Goal: Task Accomplishment & Management: Complete application form

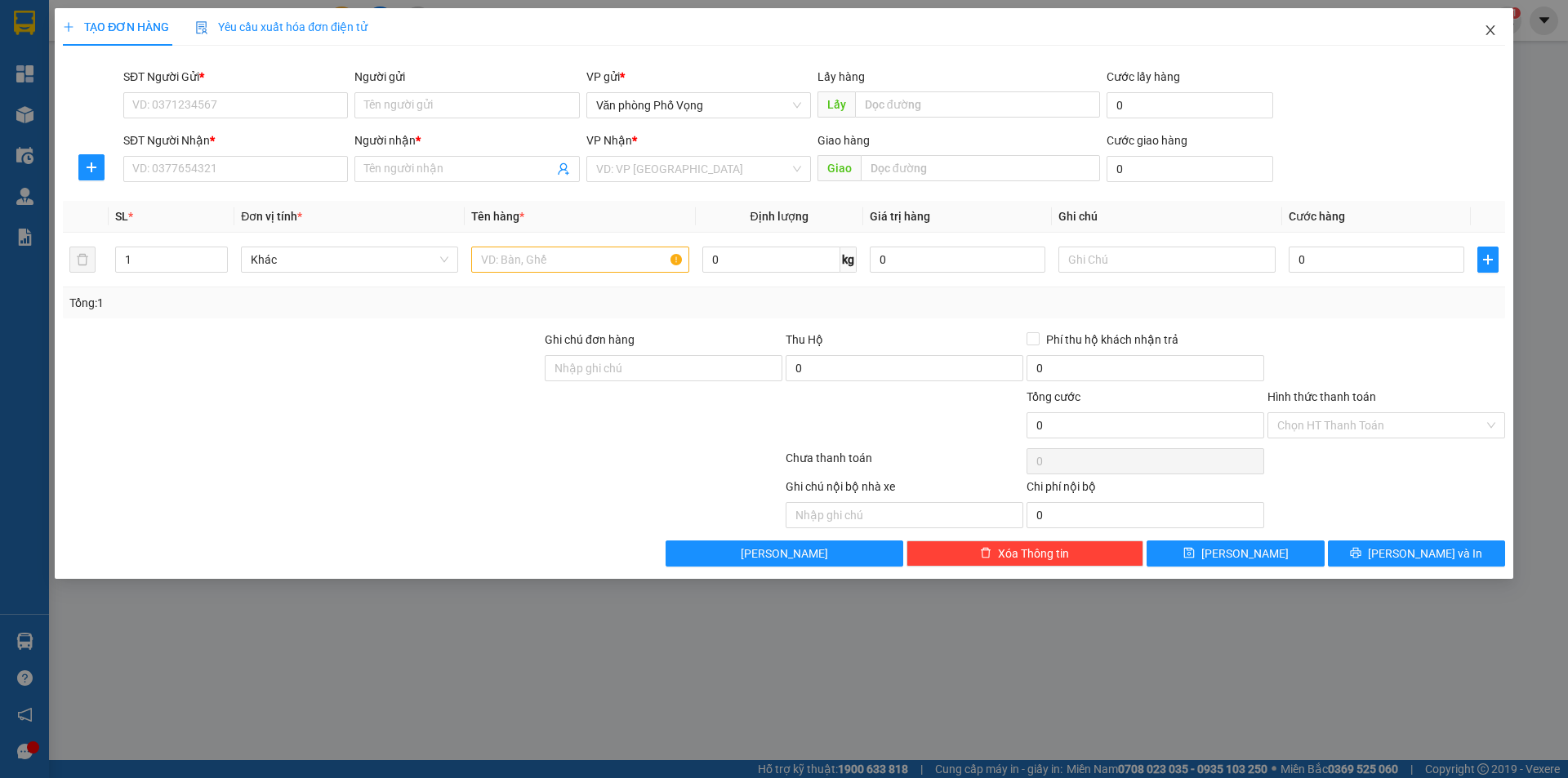
click at [1484, 28] on icon "close" at bounding box center [1490, 29] width 13 height 13
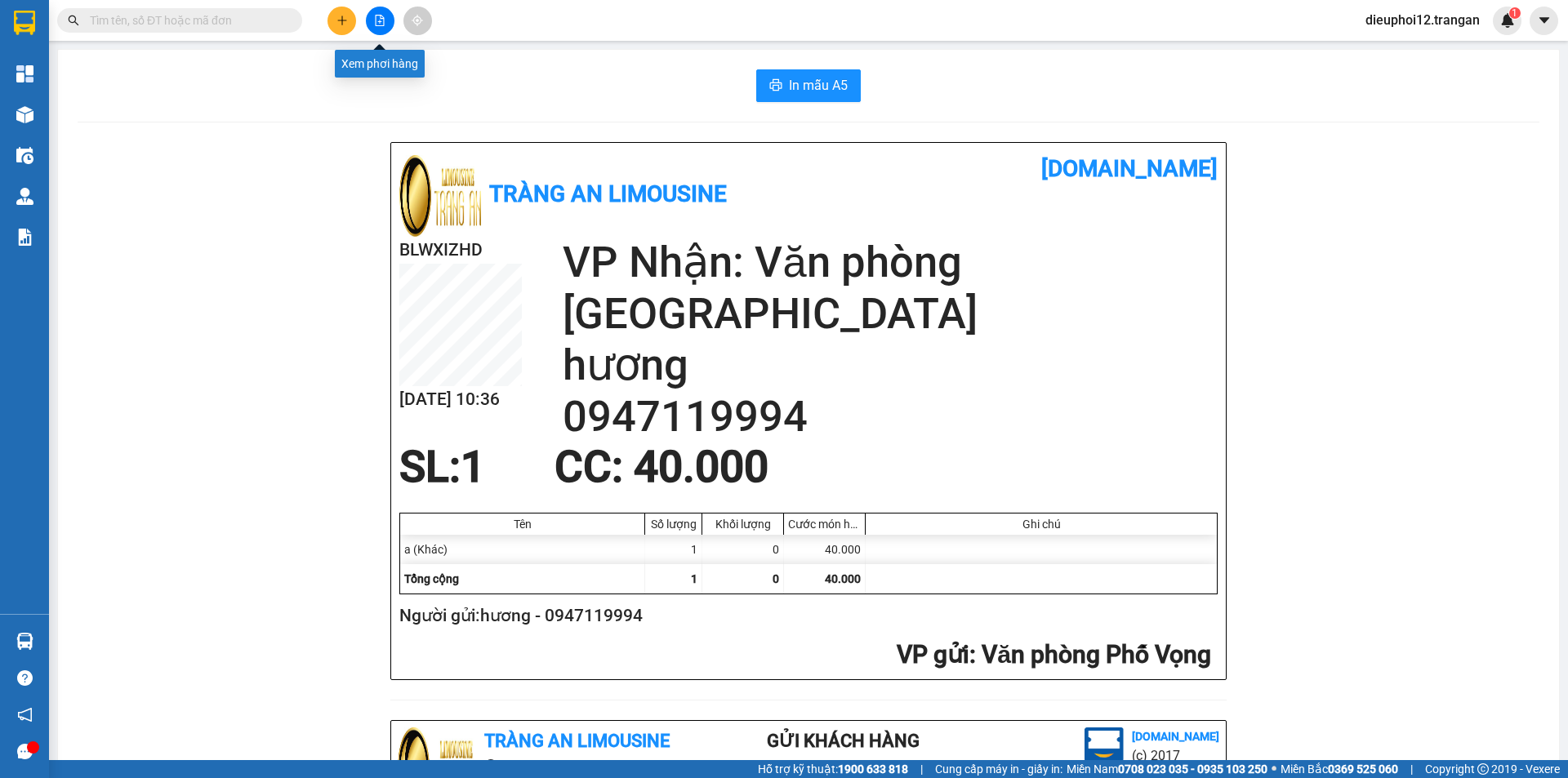
click at [344, 22] on icon "plus" at bounding box center [341, 20] width 11 height 11
click at [354, 64] on div at bounding box center [347, 61] width 21 height 18
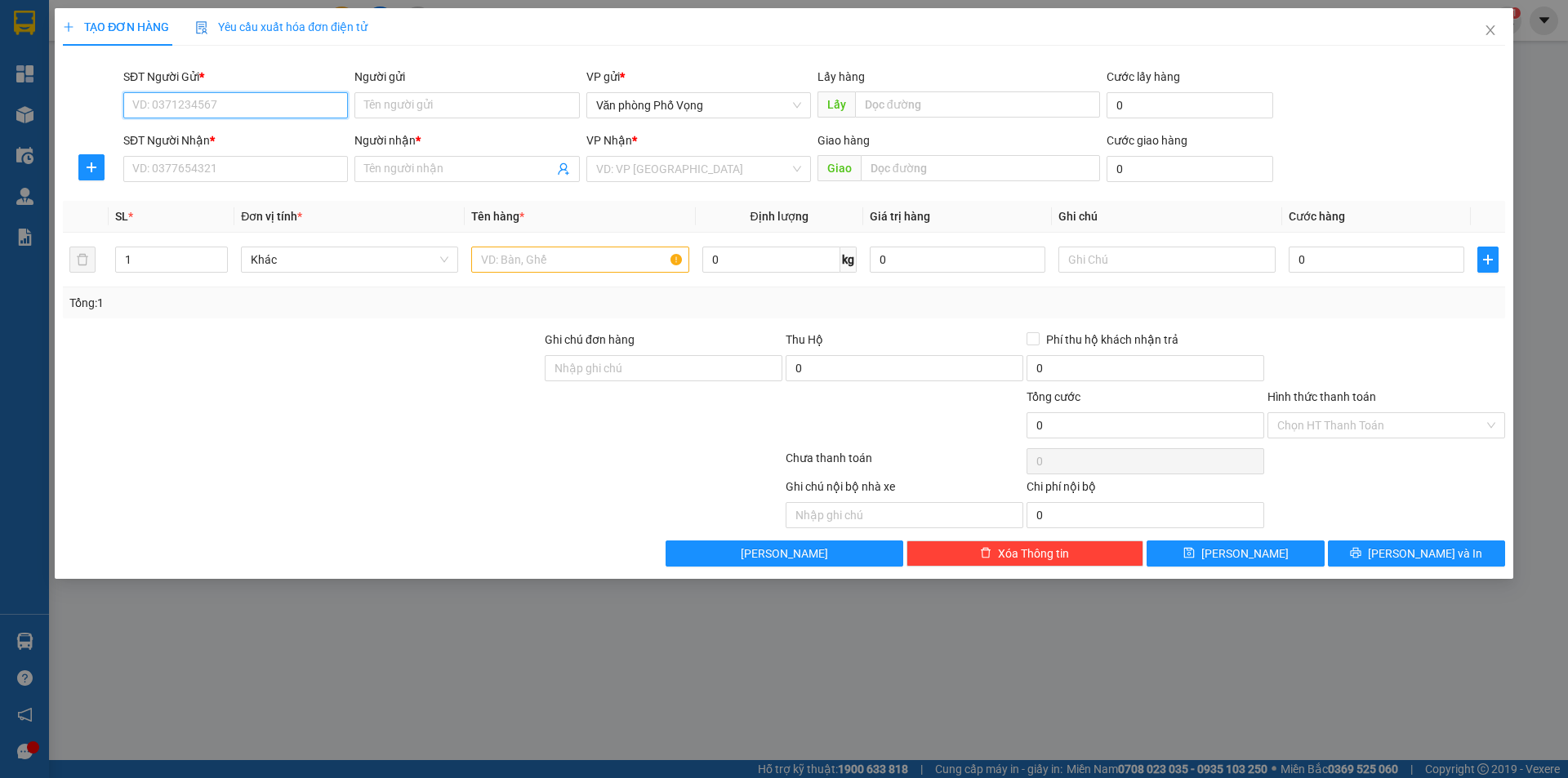
click at [267, 100] on input "SĐT Người Gửi *" at bounding box center [235, 106] width 224 height 26
click at [270, 98] on input "SĐT Người Gửi *" at bounding box center [235, 106] width 224 height 26
type input "0904506033"
click at [262, 140] on div "0904506033 - nga" at bounding box center [236, 138] width 205 height 18
type input "nga"
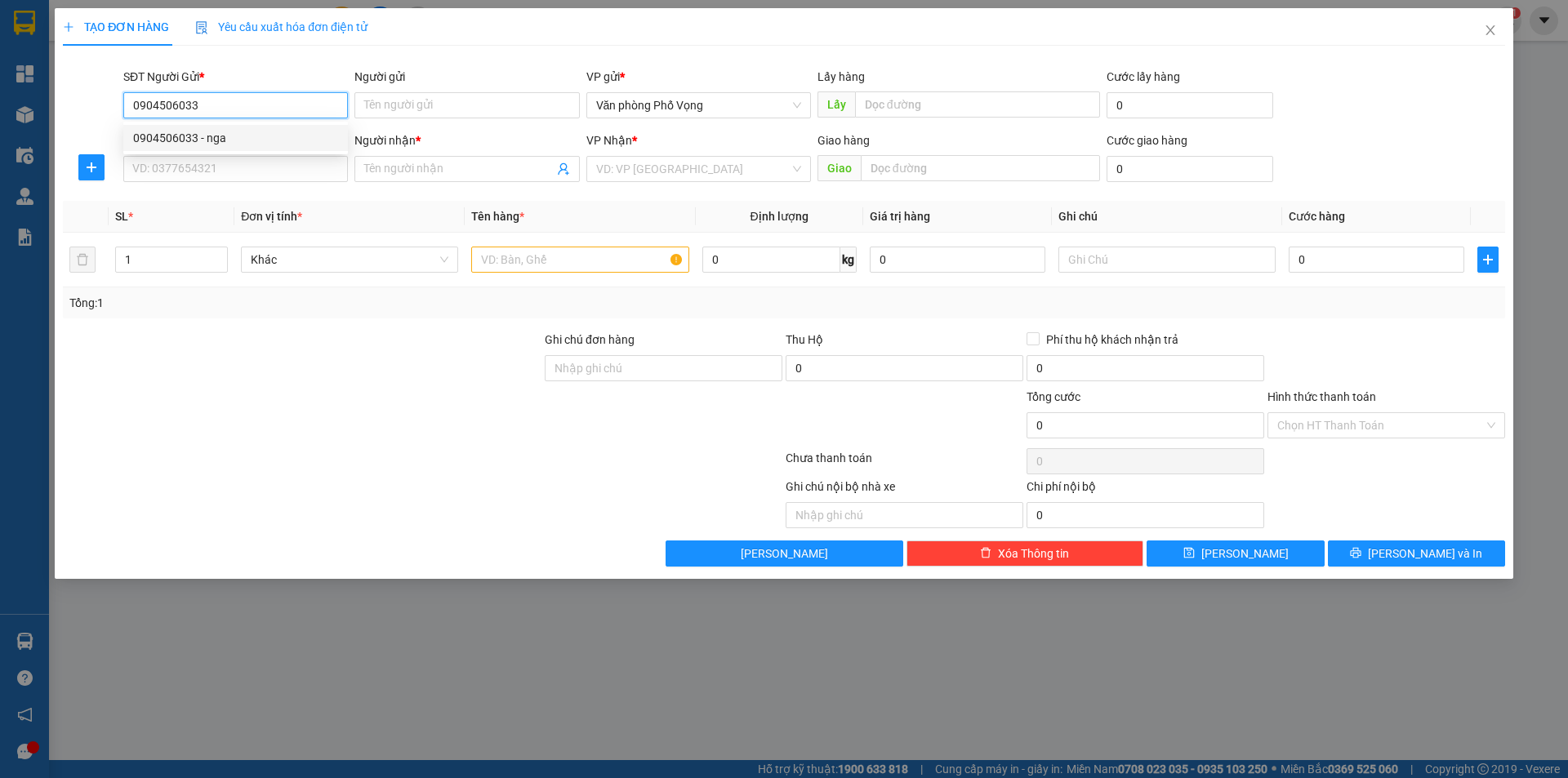
type input "0979378689"
type input "hạnh"
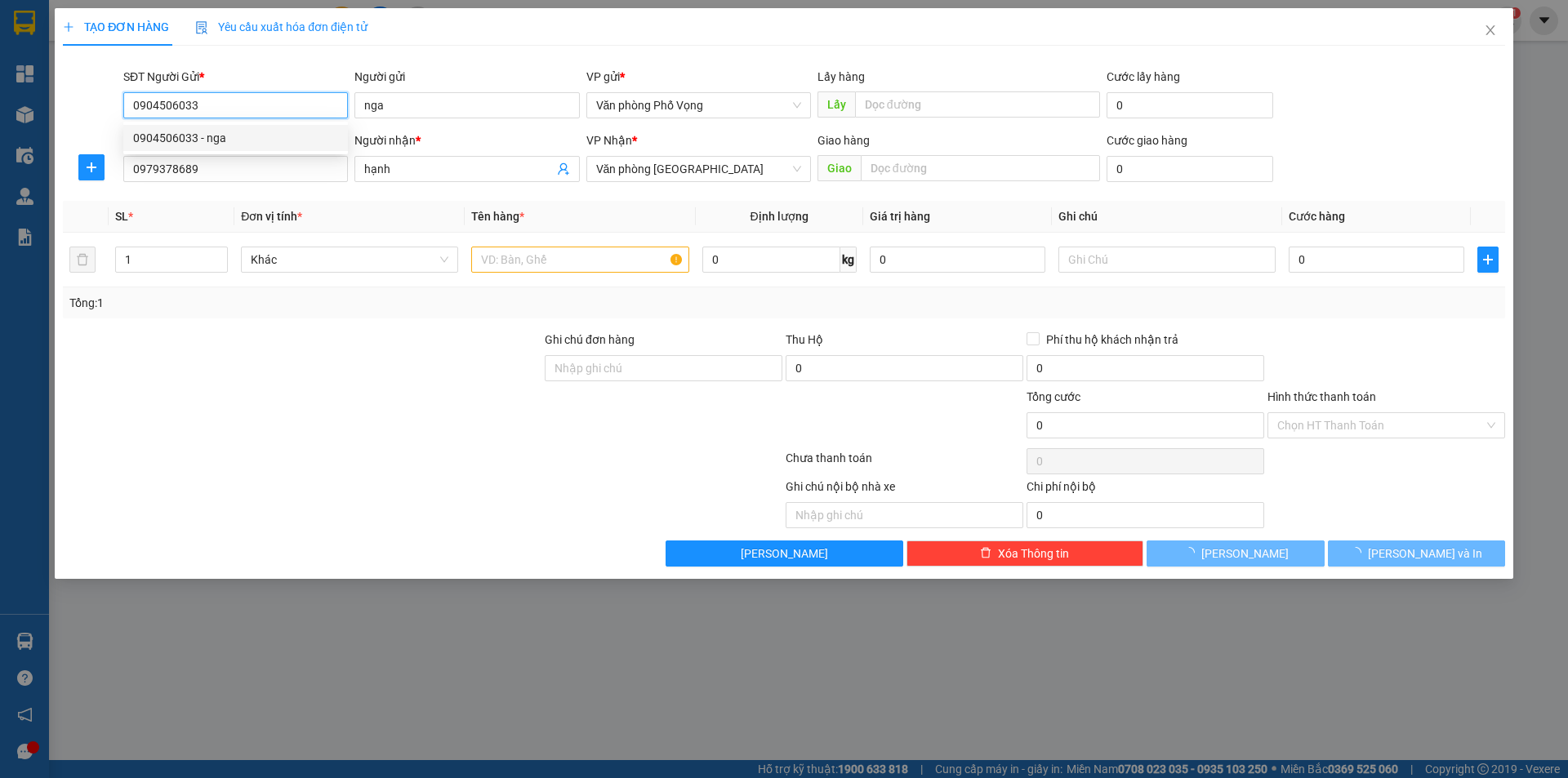
type input "120.000"
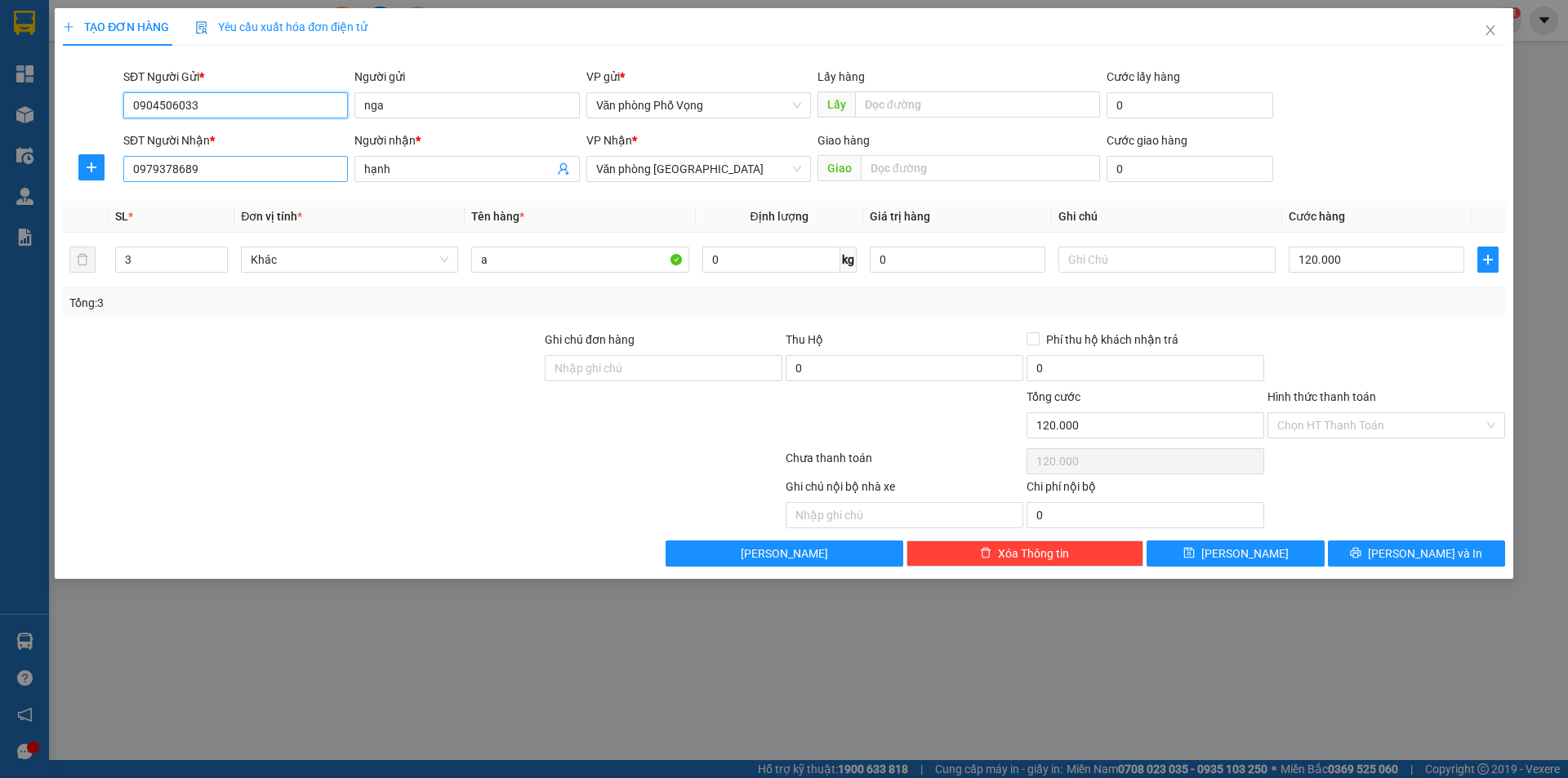
type input "0904506033"
click at [249, 176] on input "0979378689" at bounding box center [235, 169] width 224 height 26
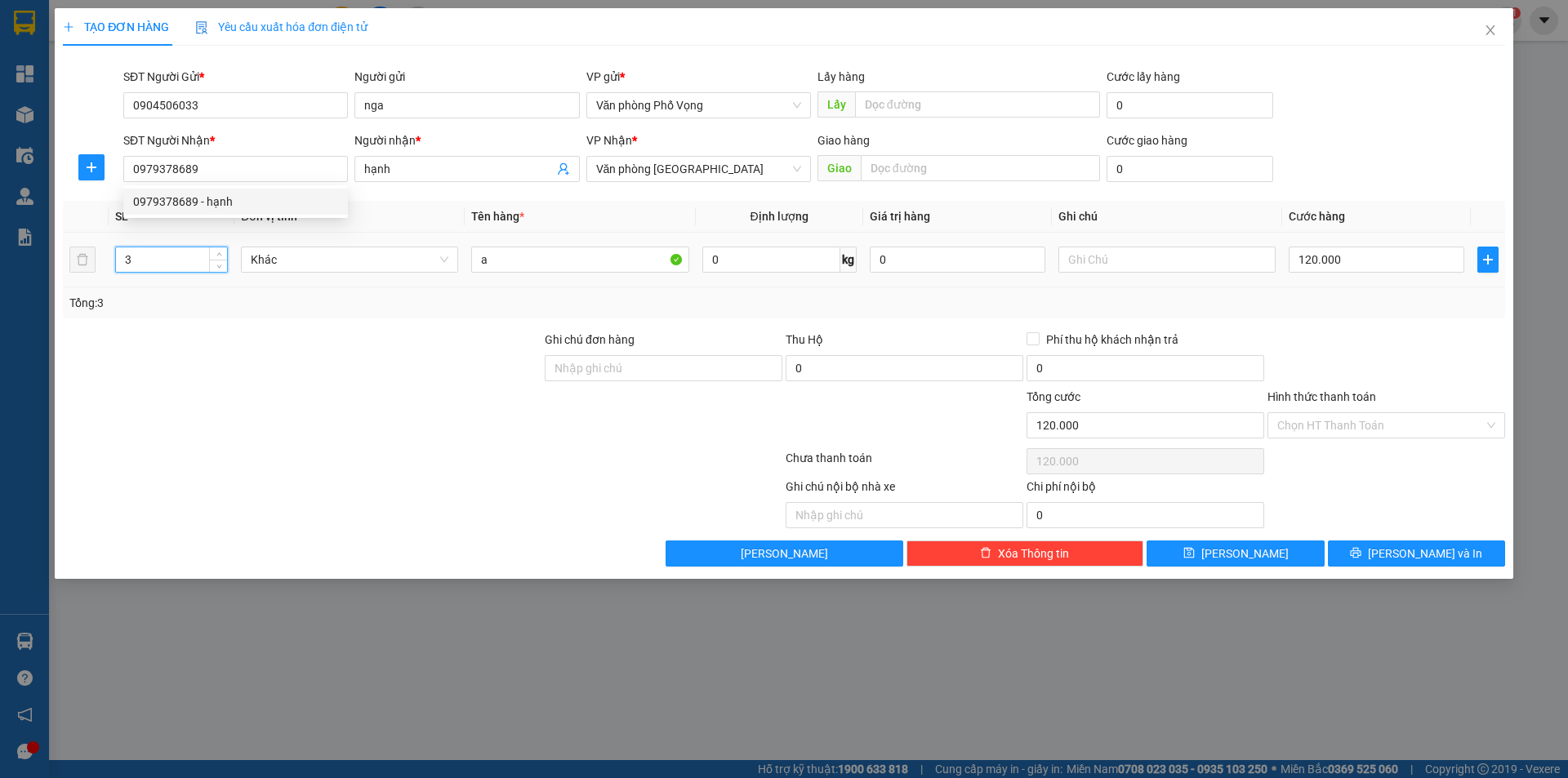
click at [166, 262] on input "3" at bounding box center [172, 260] width 111 height 24
type input "1"
click at [209, 174] on input "0979378689" at bounding box center [235, 169] width 224 height 26
click at [210, 174] on input "0979378689" at bounding box center [235, 169] width 224 height 26
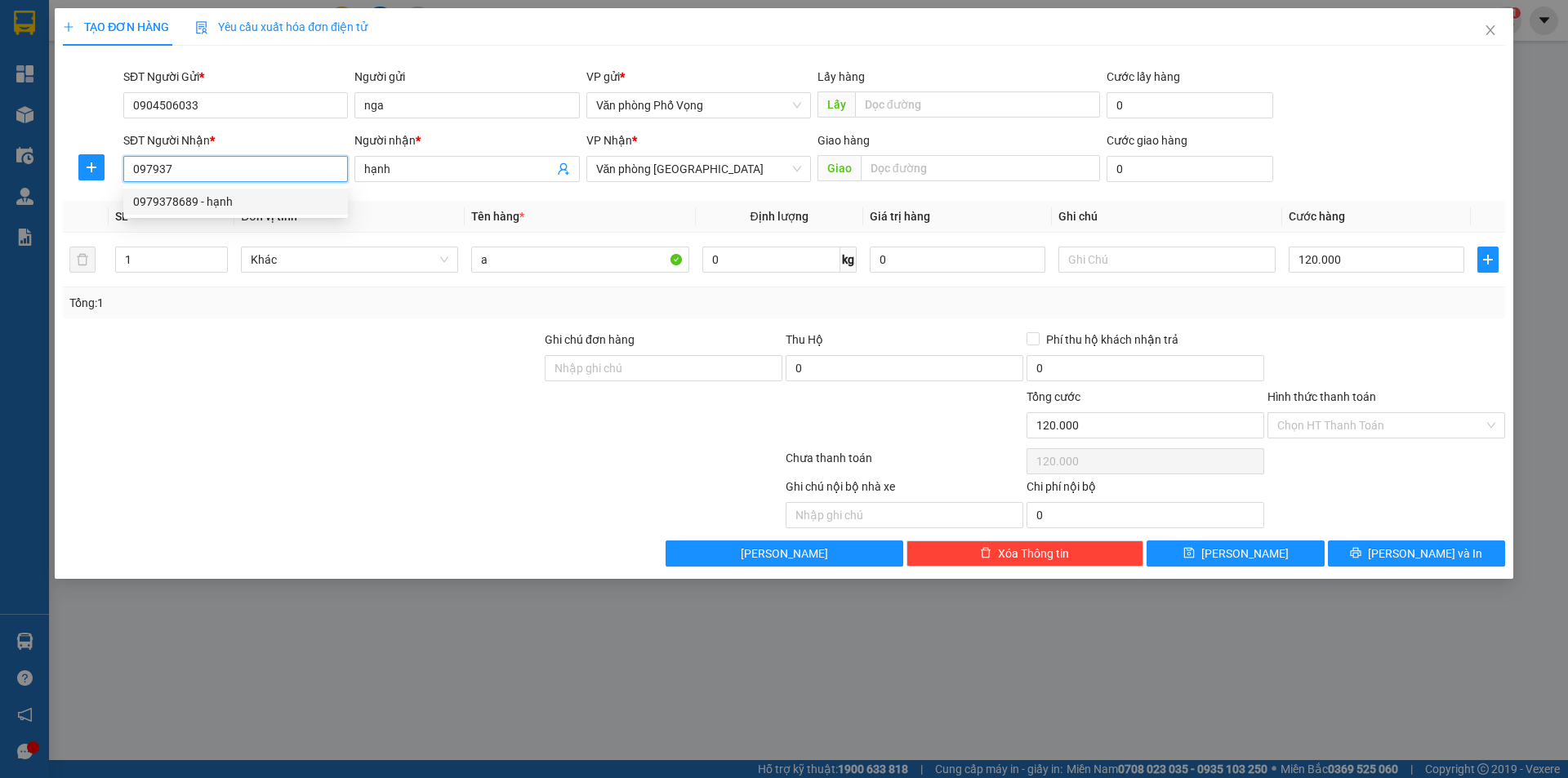
click at [222, 206] on div "0979378689 - hạnh" at bounding box center [236, 201] width 205 height 18
type input "0979378689"
type input "3"
click at [194, 263] on input "3" at bounding box center [172, 260] width 111 height 24
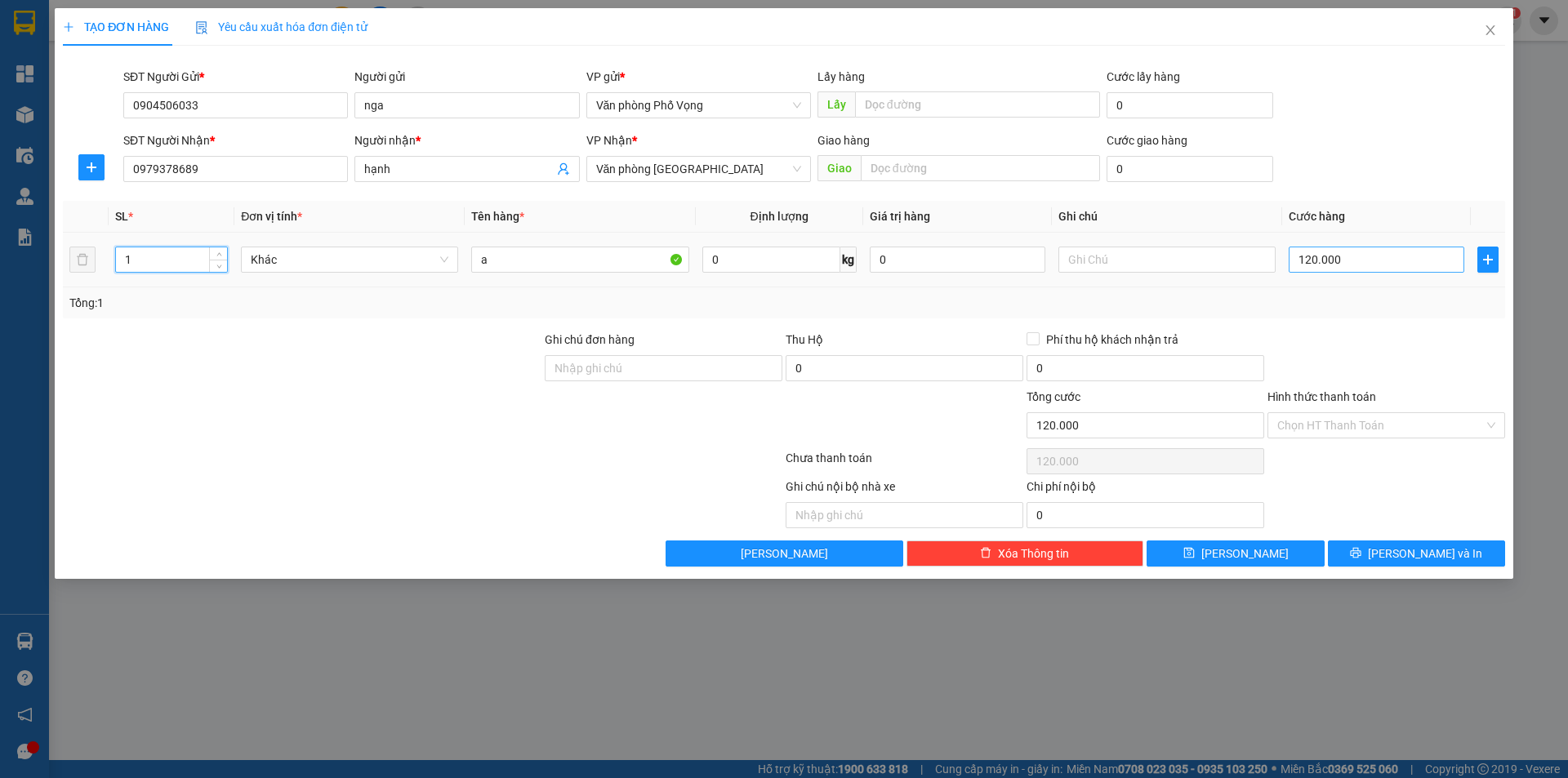
type input "1"
click at [1353, 250] on input "120.000" at bounding box center [1377, 260] width 176 height 26
type input "4"
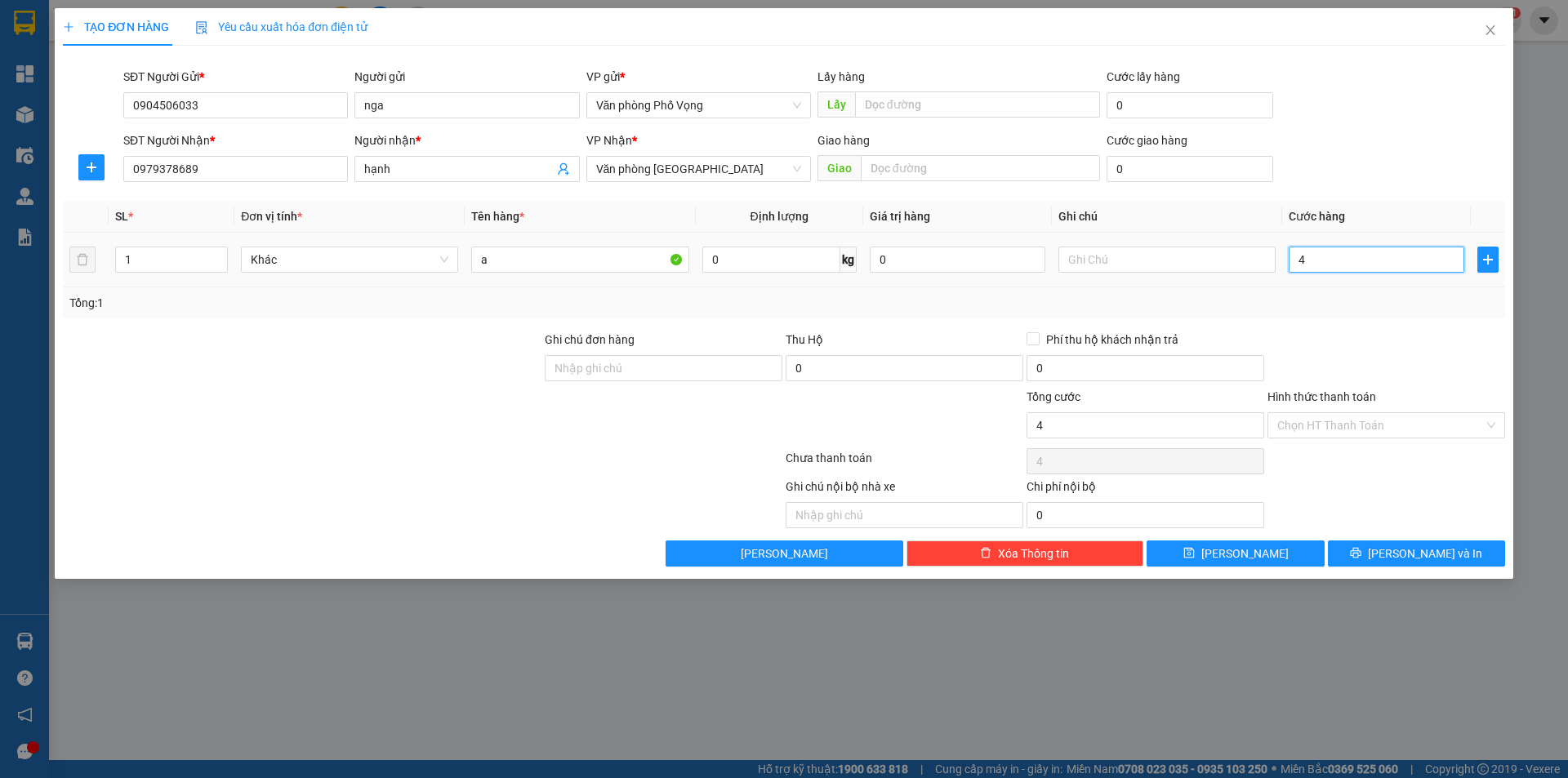
type input "40"
type input "400"
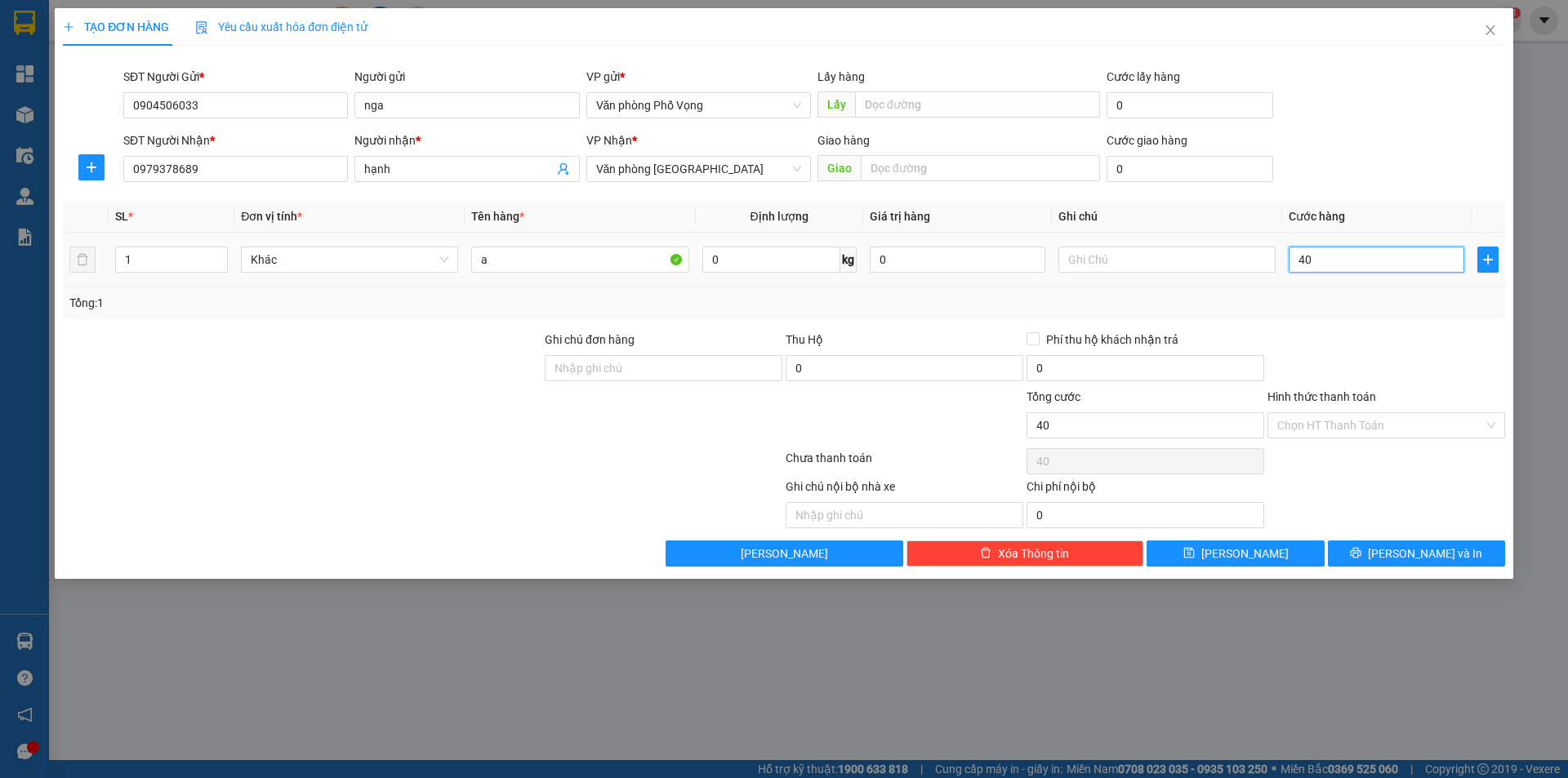
type input "400"
type input "4.000"
type input "40.000"
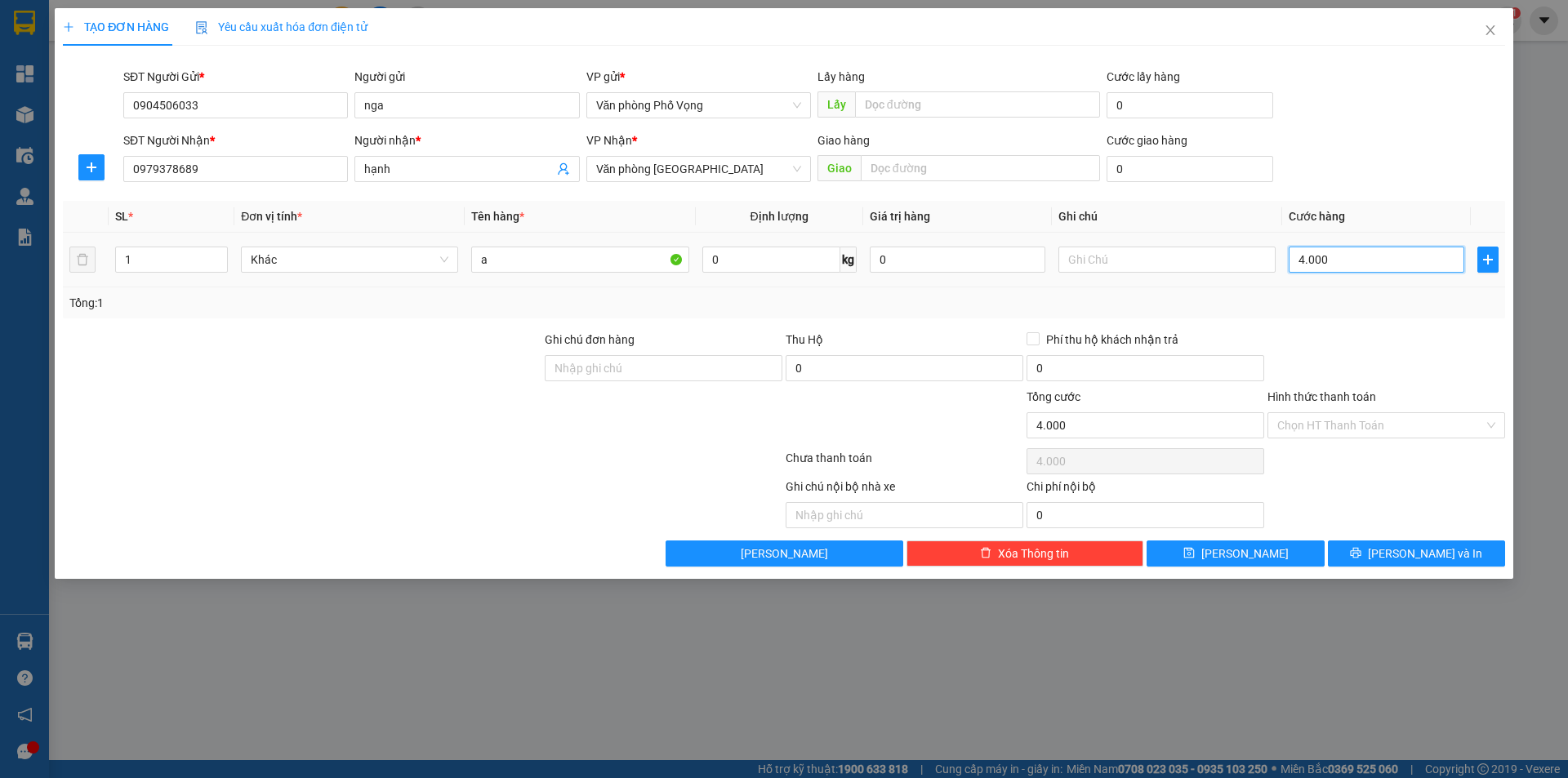
type input "40.000"
click at [1429, 553] on span "[PERSON_NAME] và In" at bounding box center [1425, 554] width 114 height 18
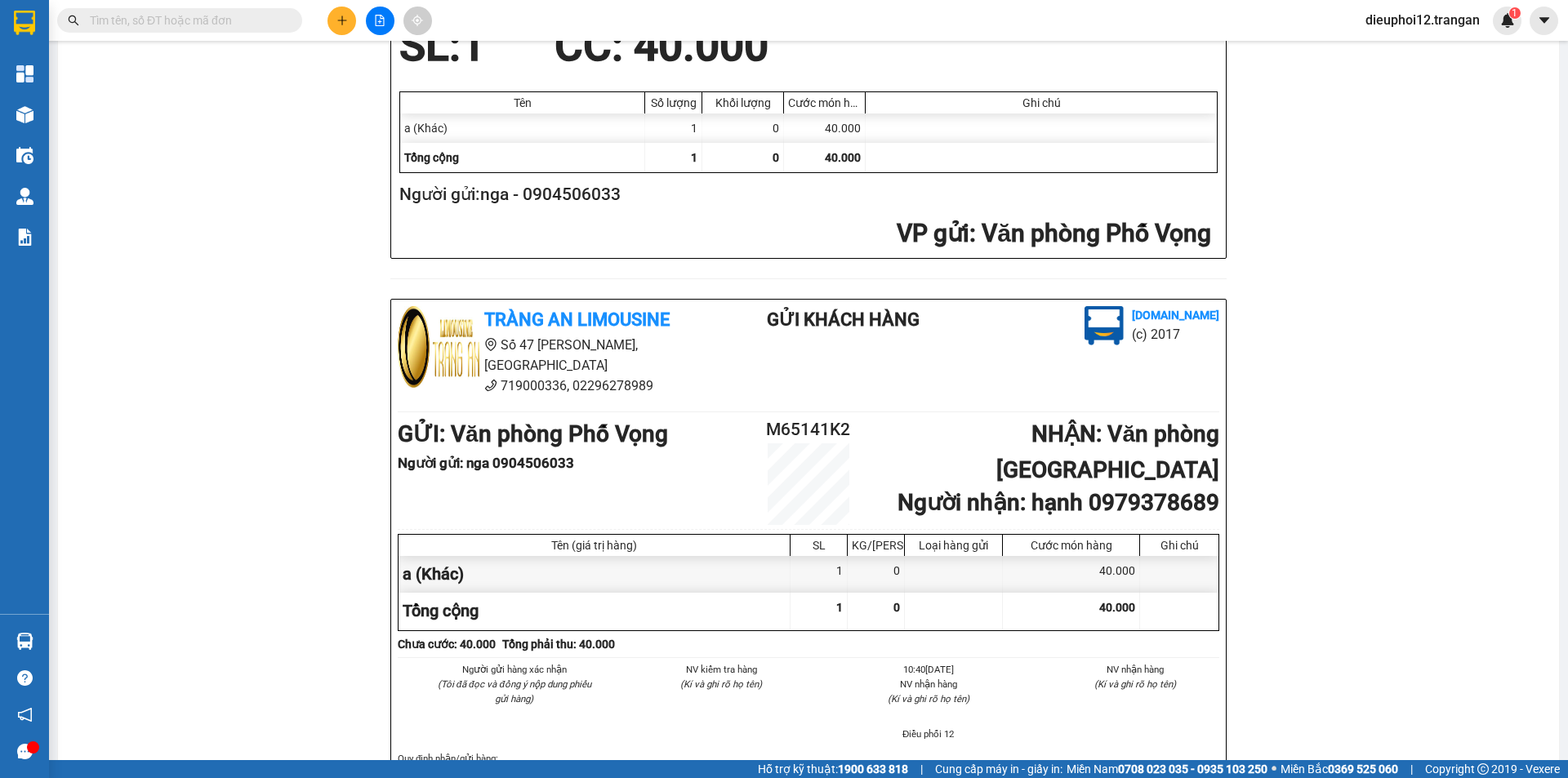
scroll to position [395, 0]
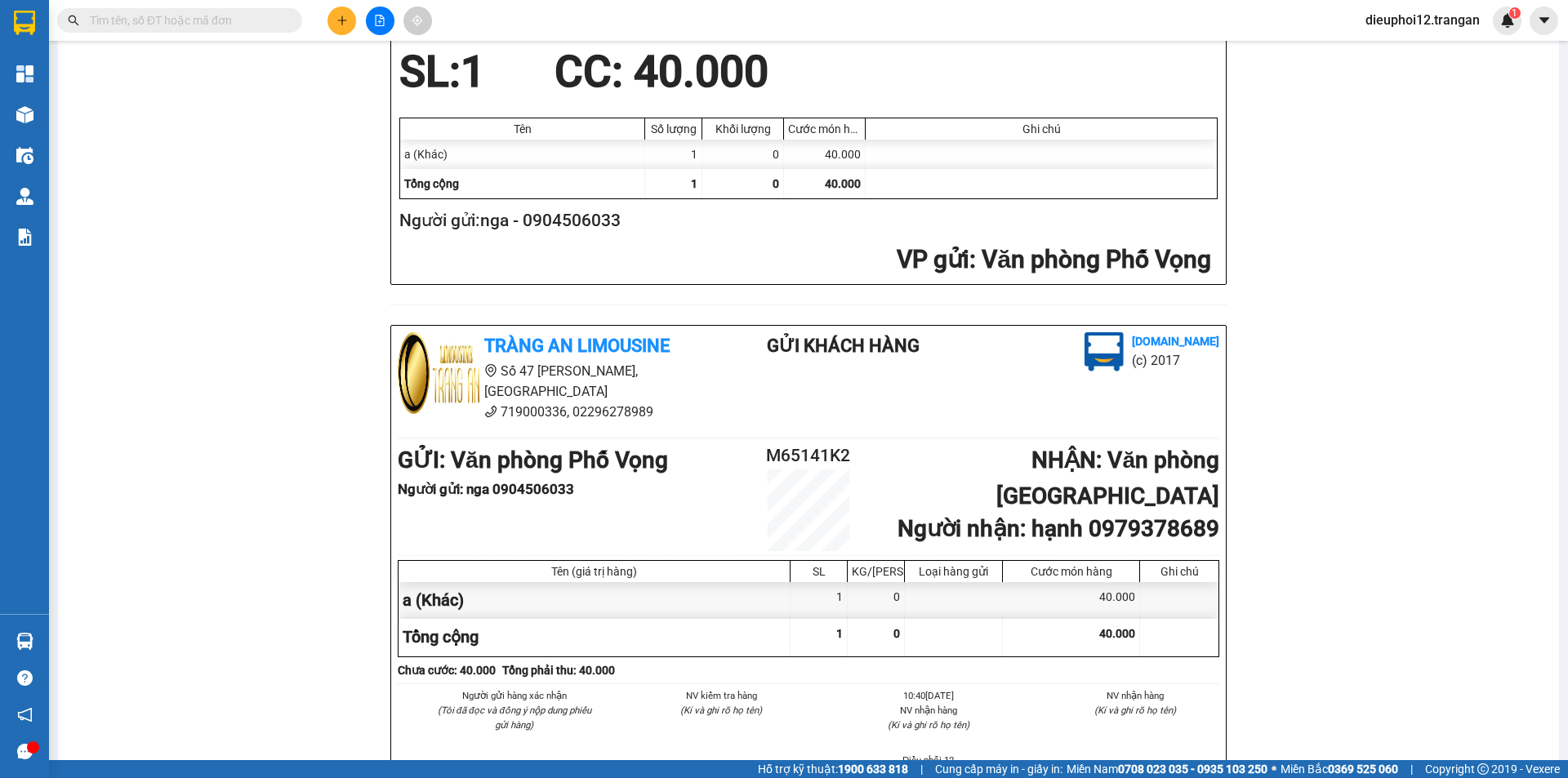
click at [343, 31] on button at bounding box center [341, 21] width 29 height 29
click at [378, 55] on div "Tạo đơn hàng" at bounding box center [406, 61] width 71 height 18
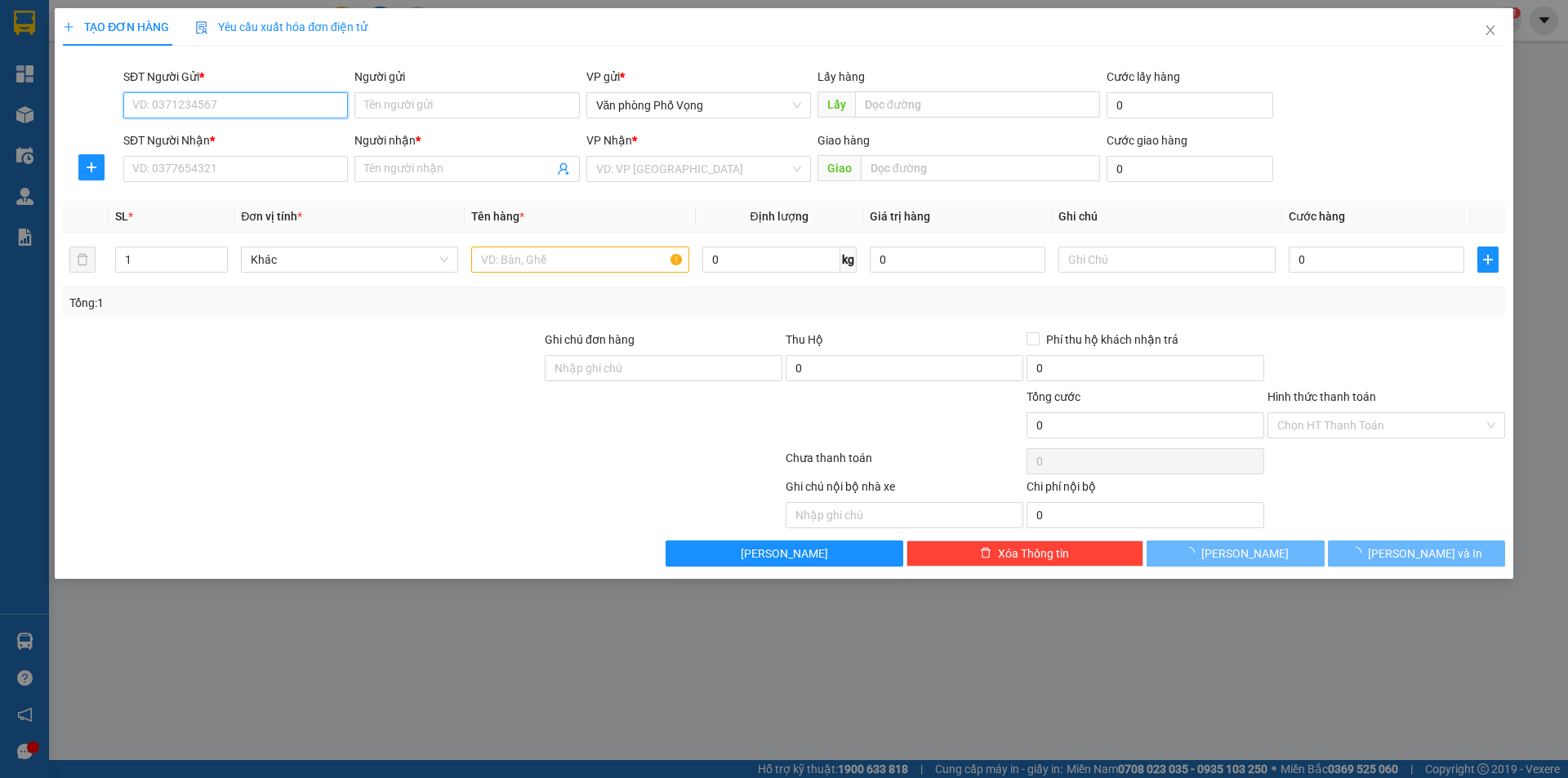
click at [273, 101] on input "SĐT Người Gửi *" at bounding box center [235, 106] width 224 height 26
click at [281, 116] on input "SĐT Người Gửi *" at bounding box center [235, 106] width 224 height 26
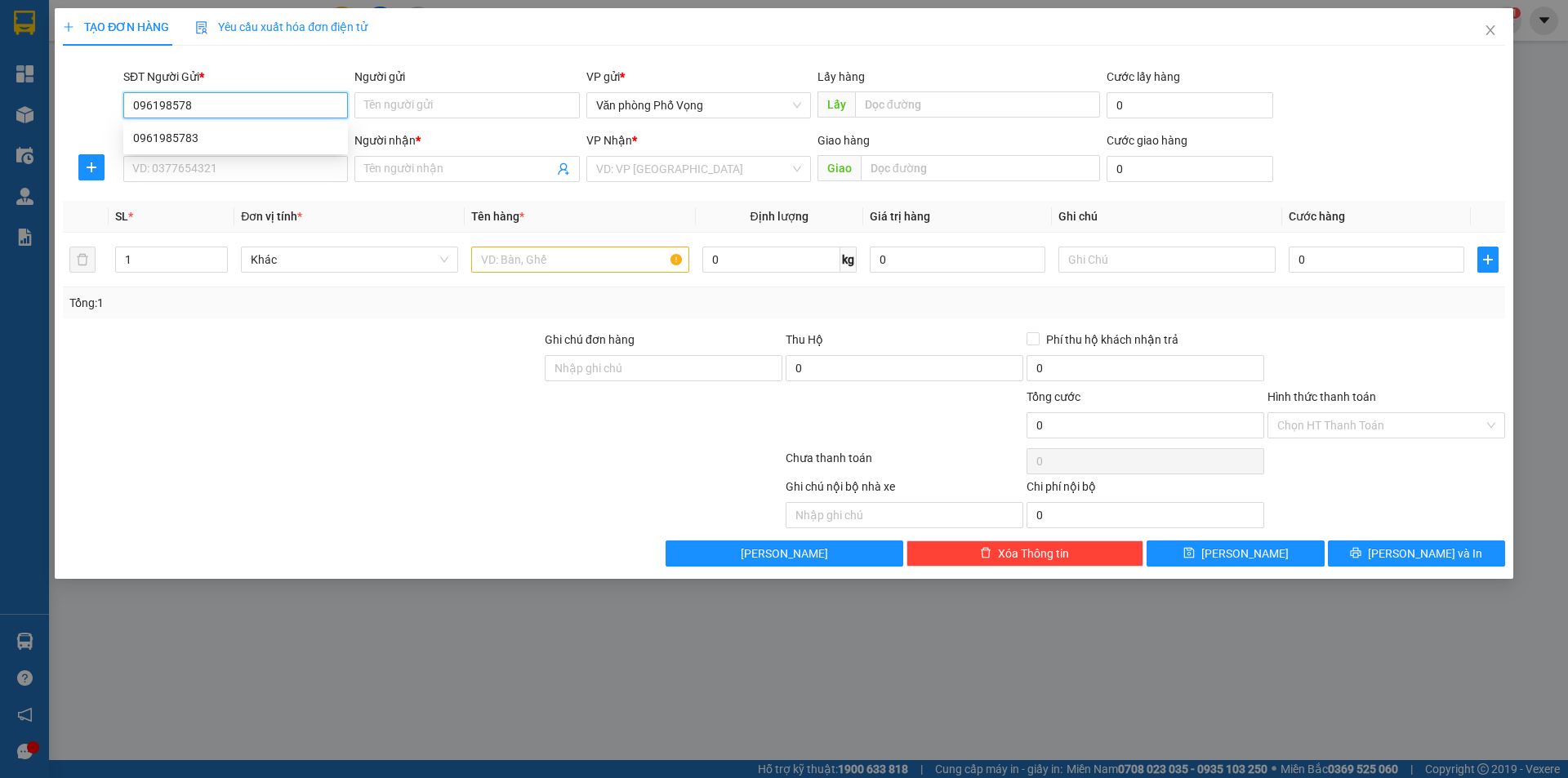
type input "0961985783"
click at [193, 137] on div "0961985783" at bounding box center [236, 138] width 205 height 18
type input "0354311681"
type input "thảo"
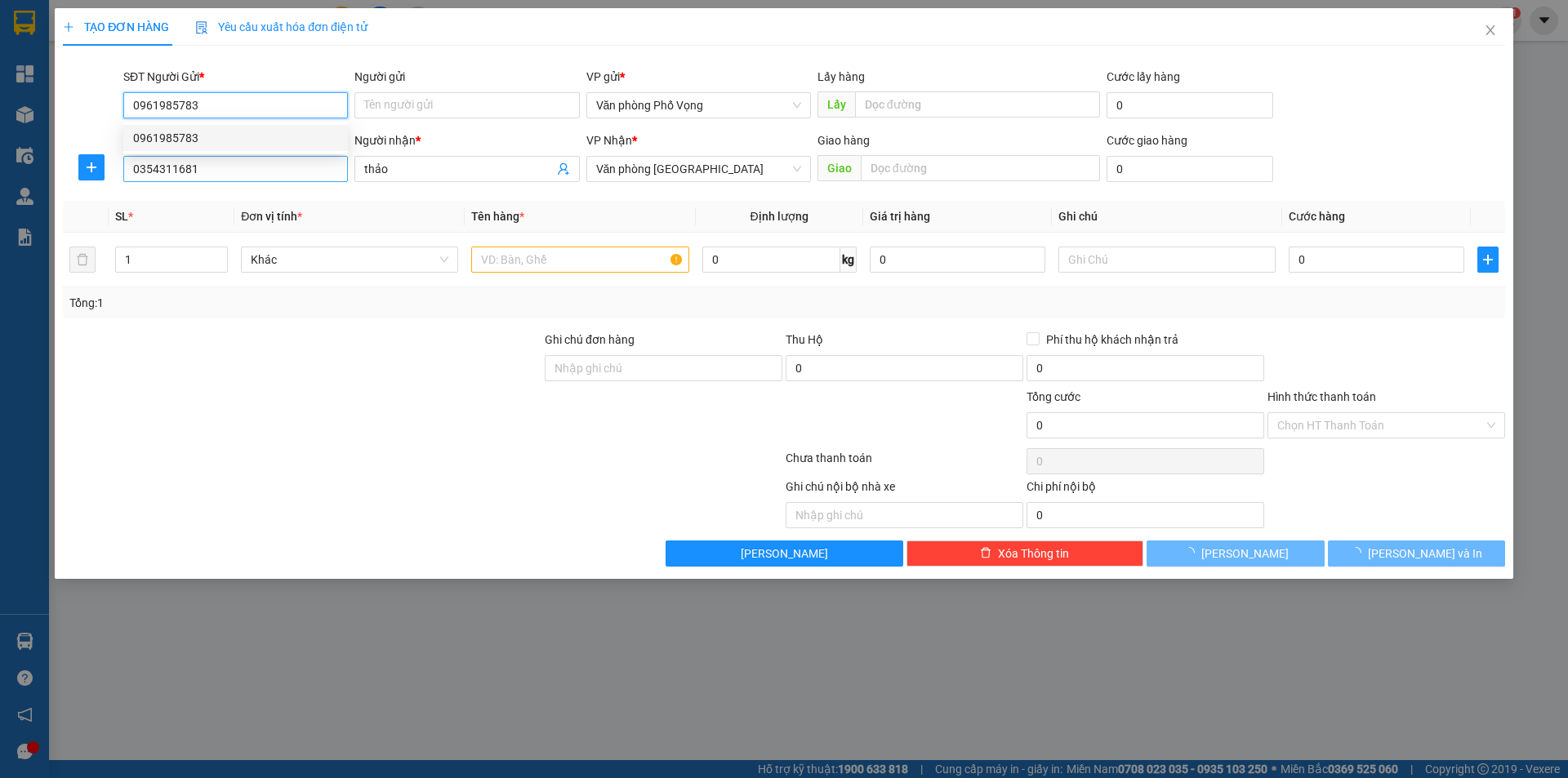
type input "70.000"
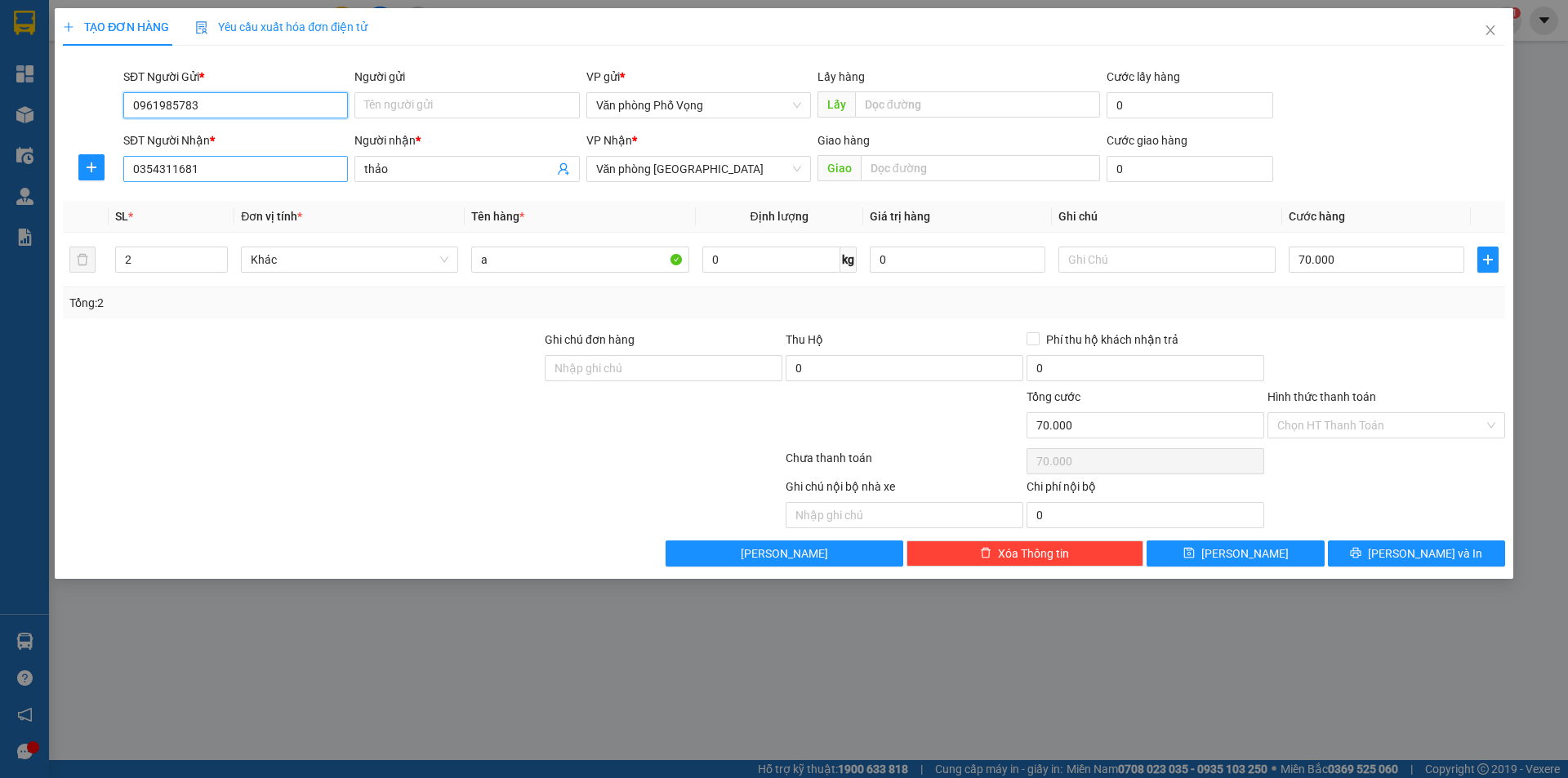
type input "0961985783"
click at [249, 173] on input "0354311681" at bounding box center [235, 169] width 224 height 26
click at [249, 174] on input "0354311681" at bounding box center [235, 169] width 224 height 26
type input "0948038135"
click at [153, 262] on input "2" at bounding box center [172, 260] width 111 height 24
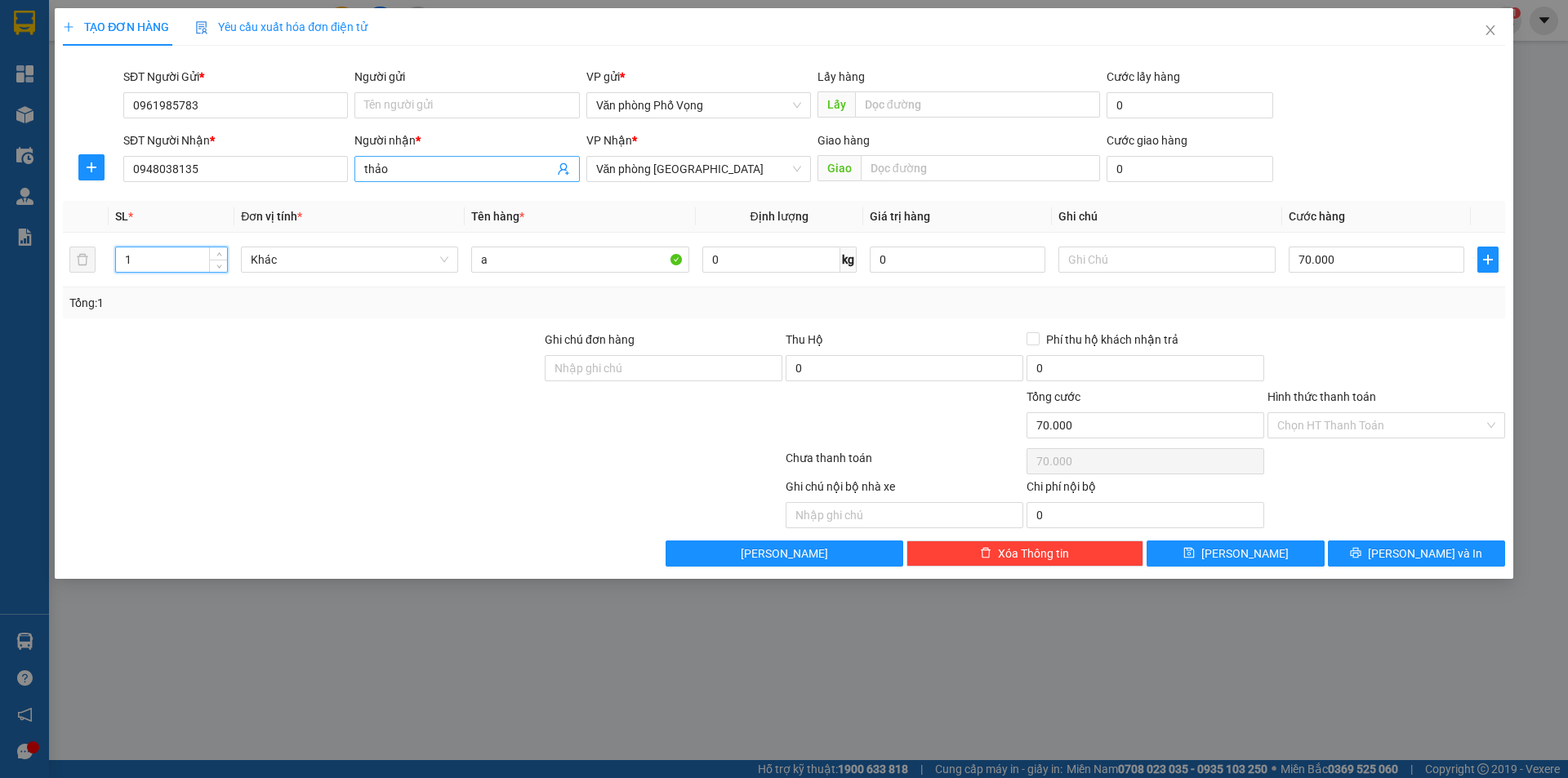
type input "1"
click at [421, 174] on input "thảo" at bounding box center [458, 169] width 189 height 18
type input "ngà"
click at [1364, 263] on input "70.000" at bounding box center [1377, 260] width 176 height 26
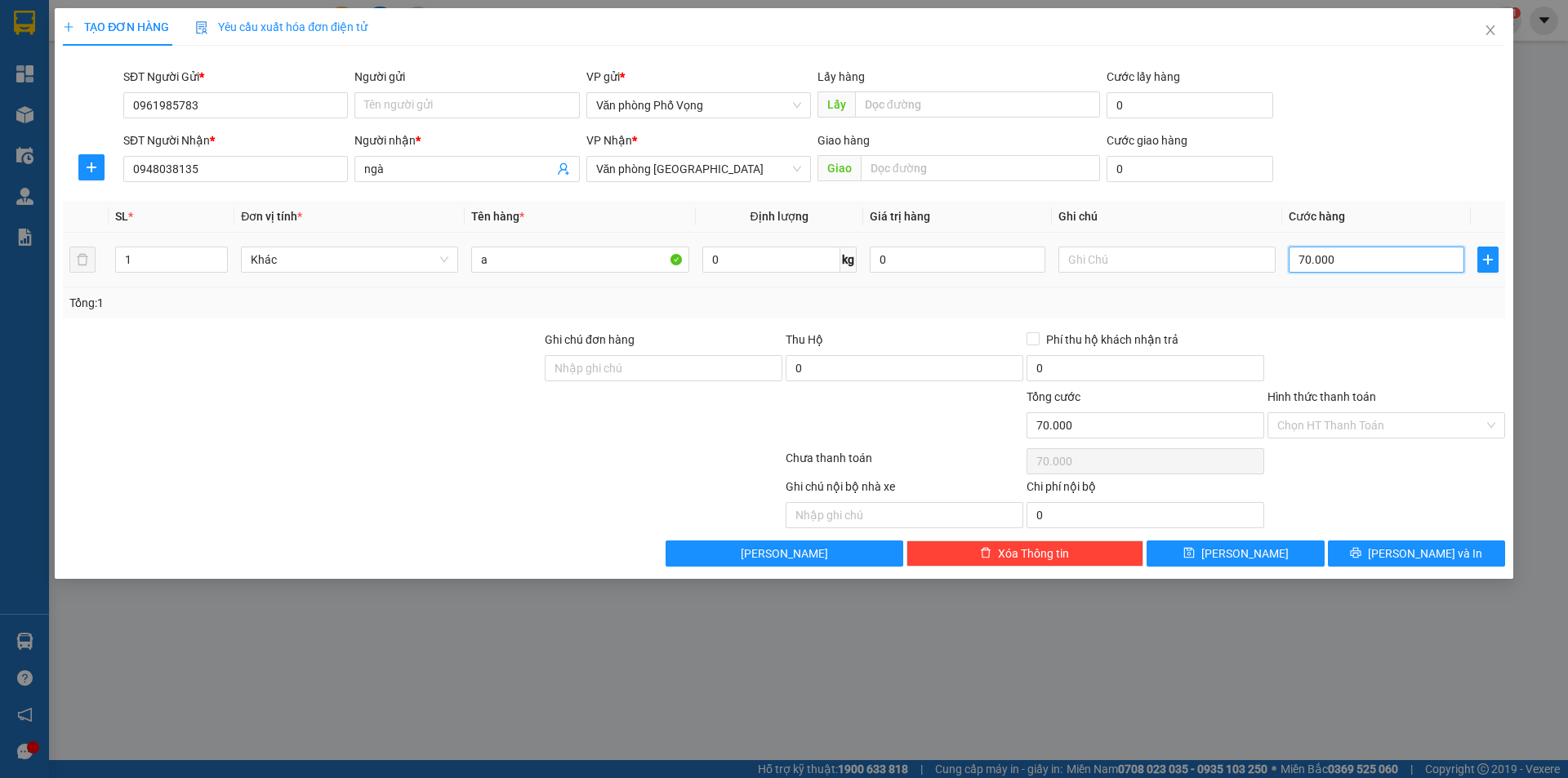
type input "3"
type input "30"
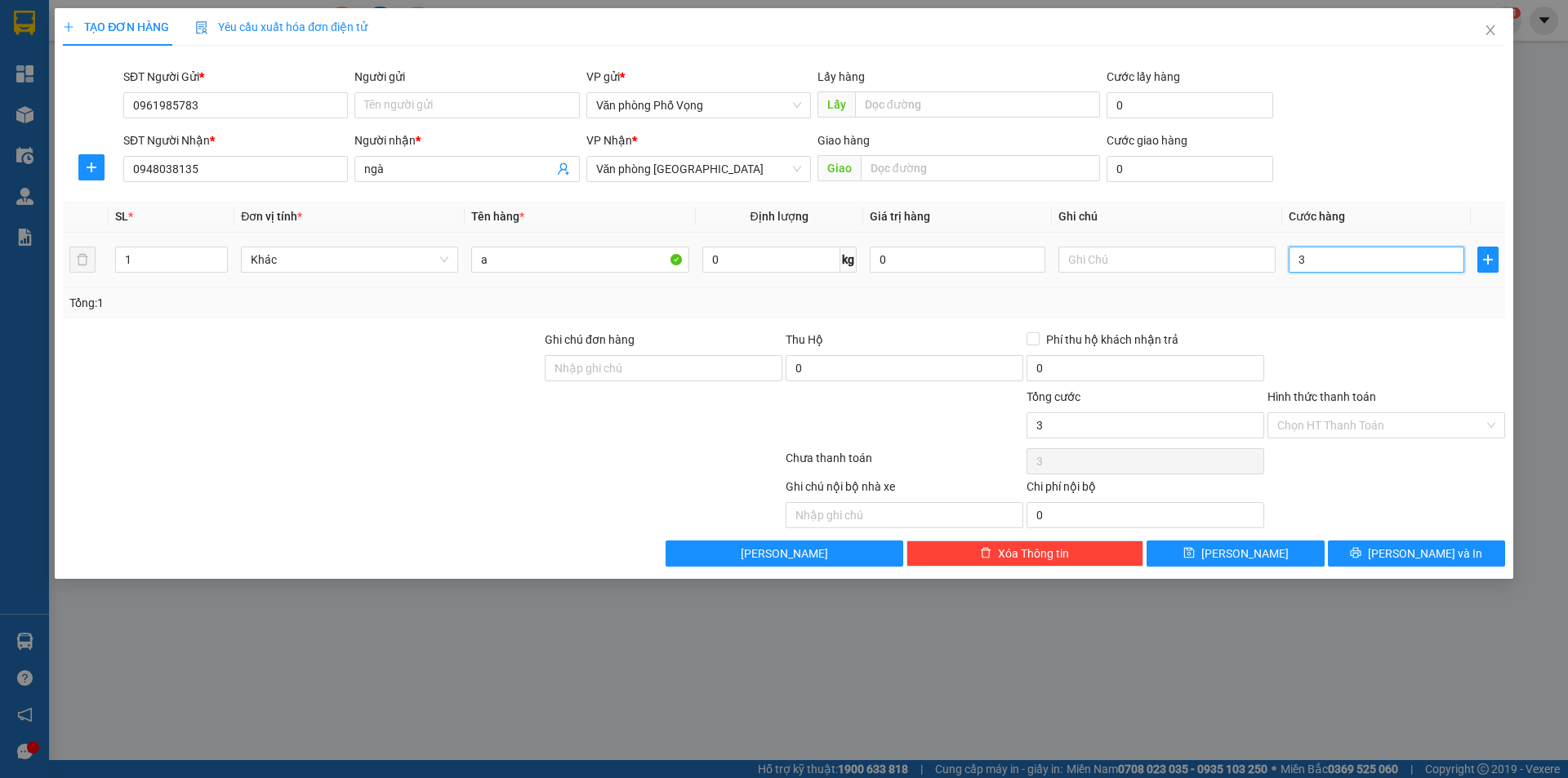
type input "30"
type input "300"
type input "3.000"
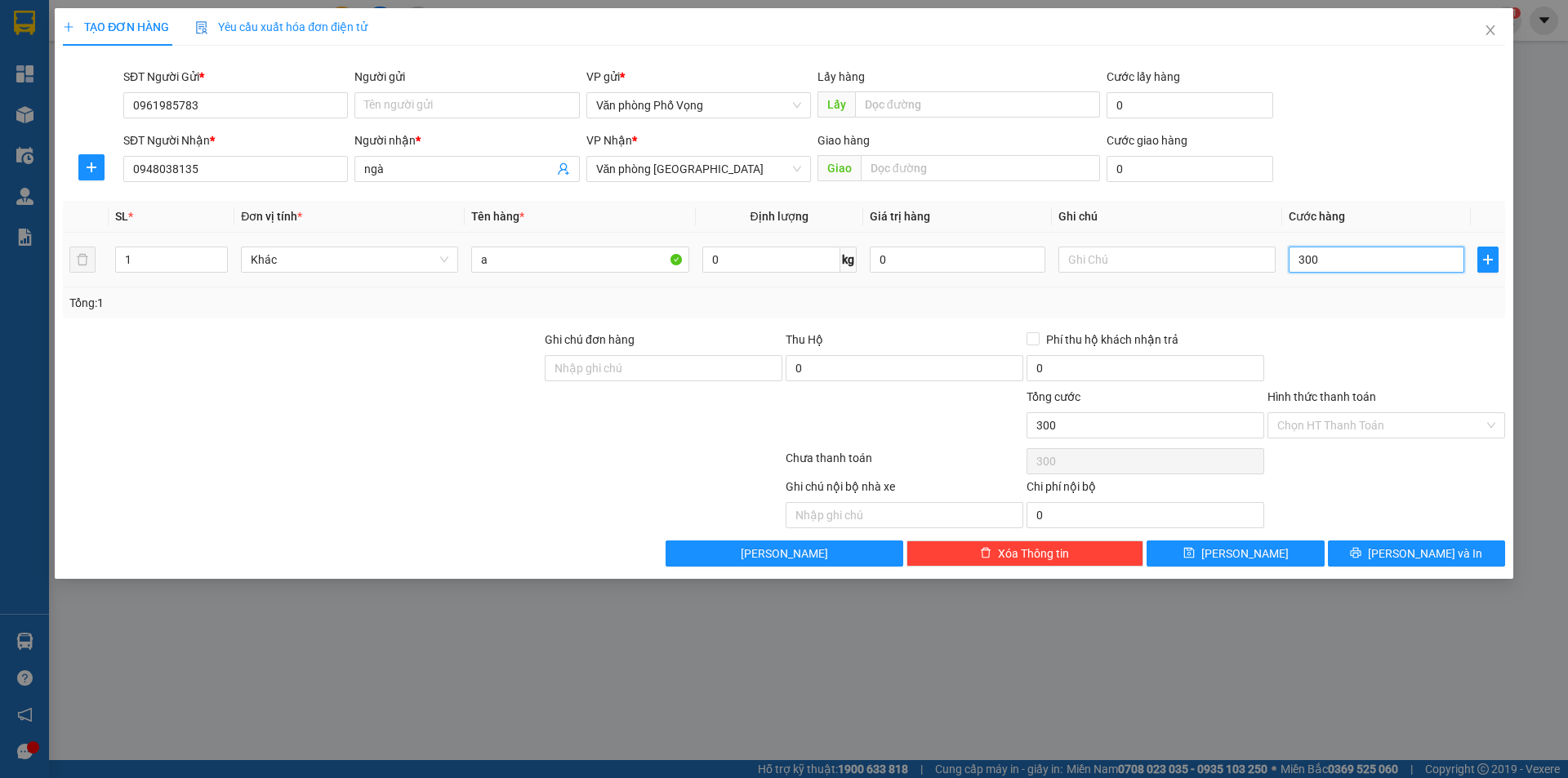
type input "3.000"
type input "30.000"
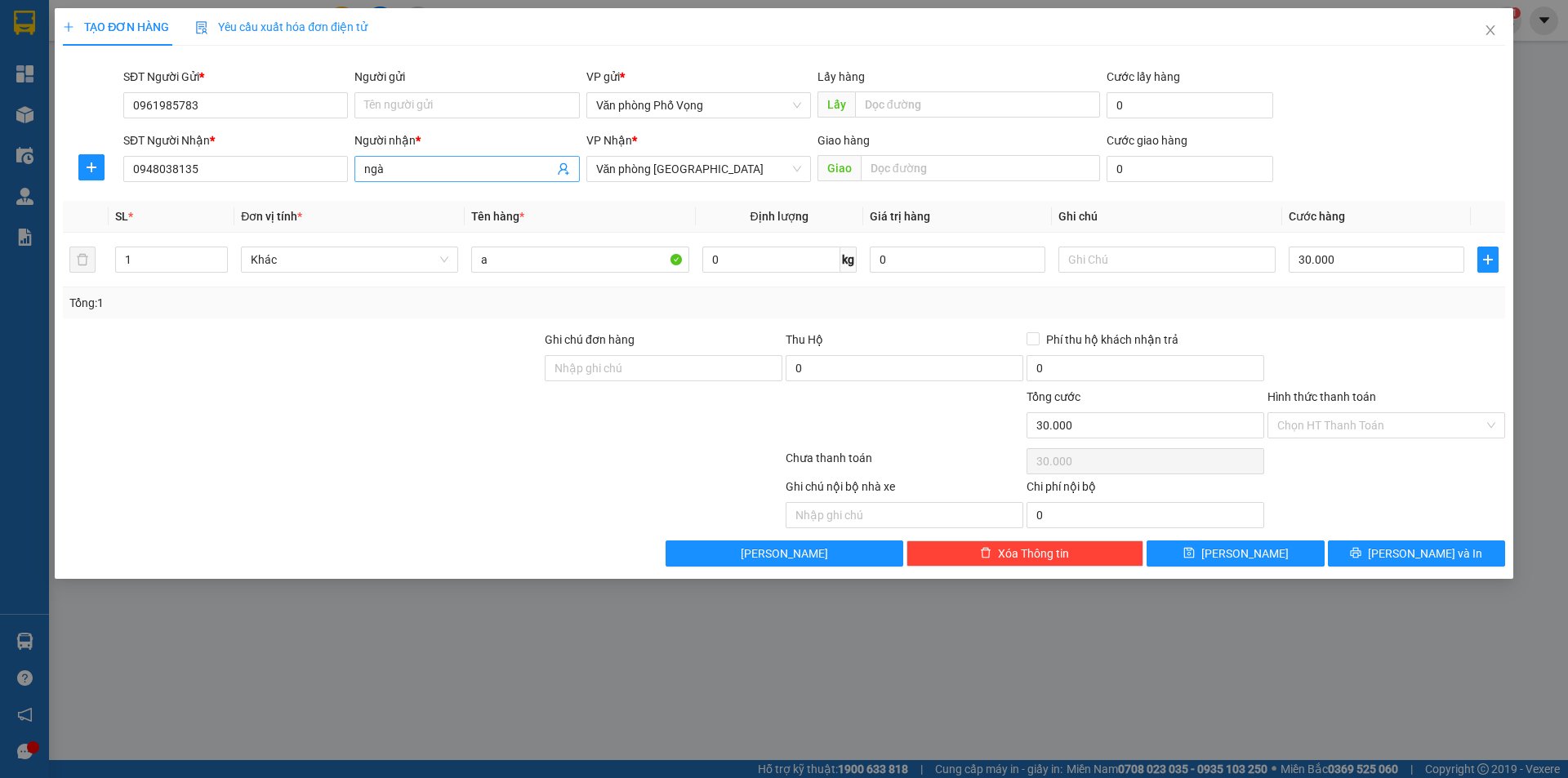
click at [437, 165] on input "ngà" at bounding box center [458, 169] width 189 height 18
type input "ngàn"
click at [1401, 560] on button "[PERSON_NAME] và In" at bounding box center [1416, 554] width 178 height 26
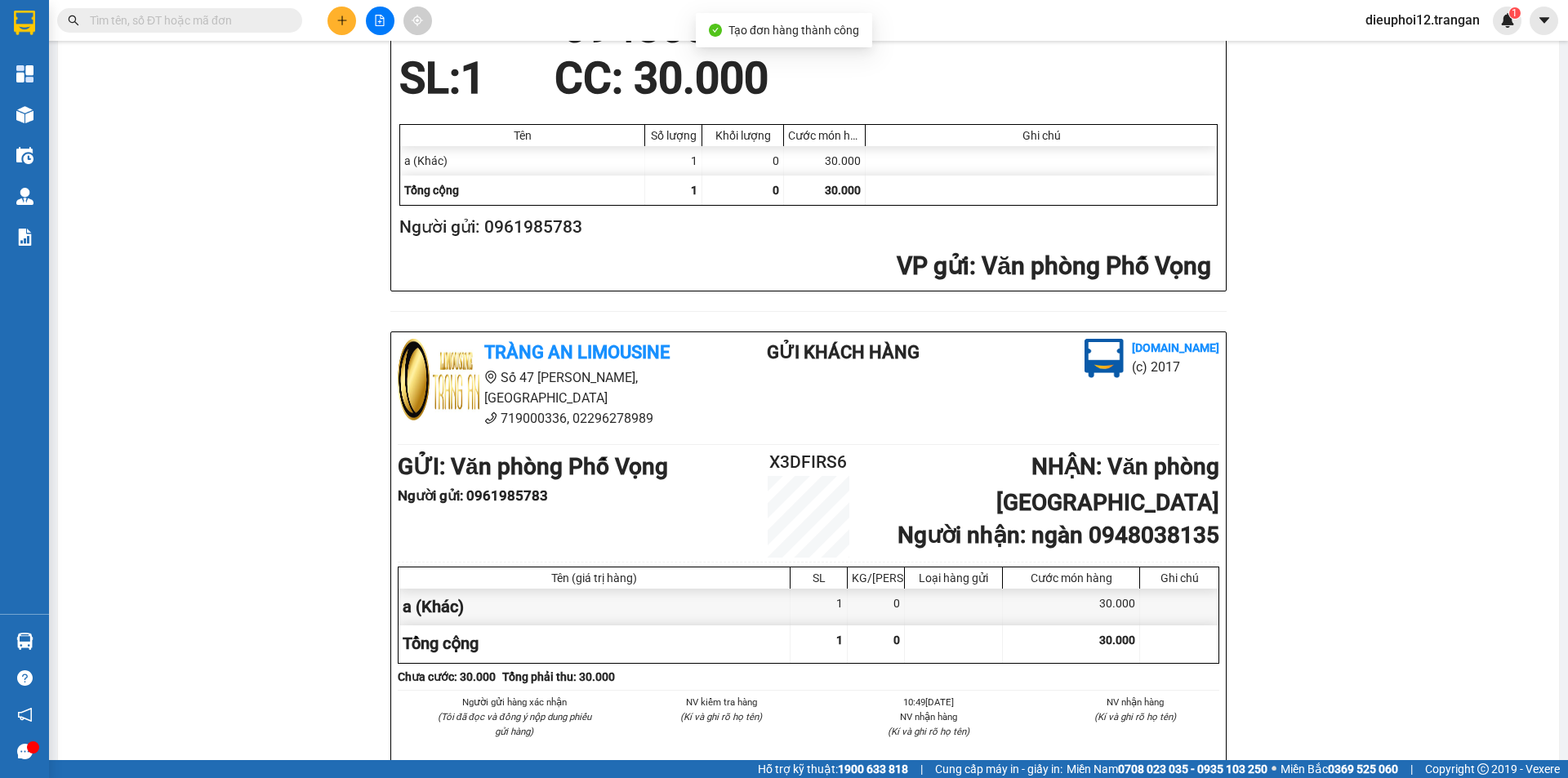
scroll to position [477, 0]
